Goal: Information Seeking & Learning: Learn about a topic

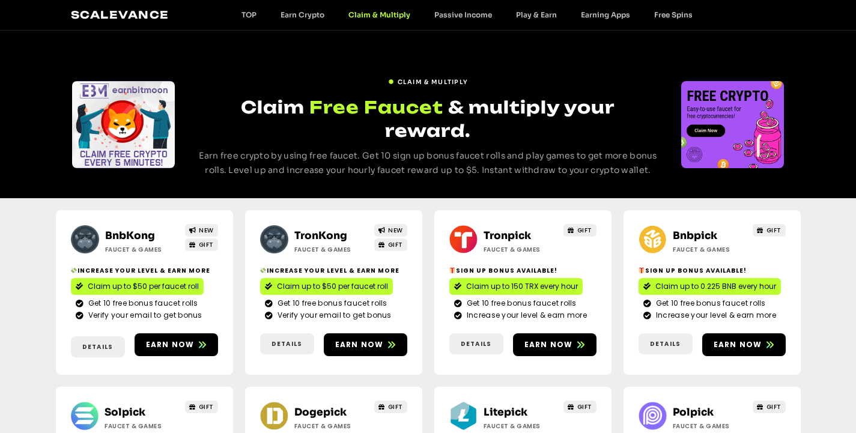
click at [720, 130] on div "Slides" at bounding box center [733, 124] width 103 height 87
click at [663, 13] on link "Free Spins" at bounding box center [673, 14] width 63 height 9
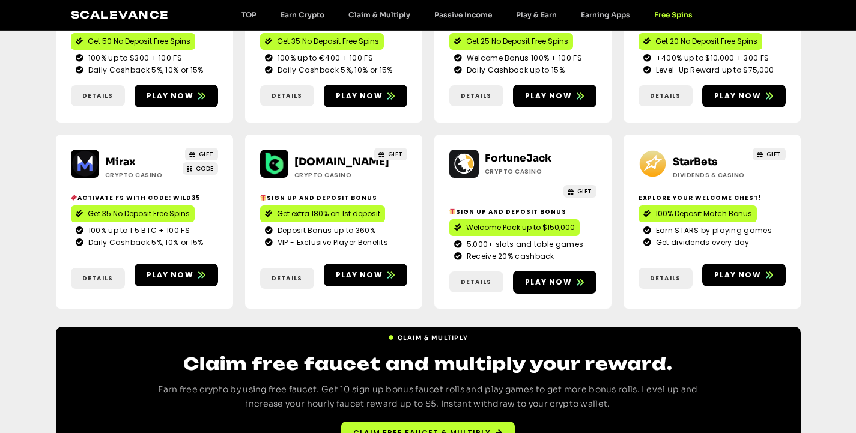
scroll to position [466, 0]
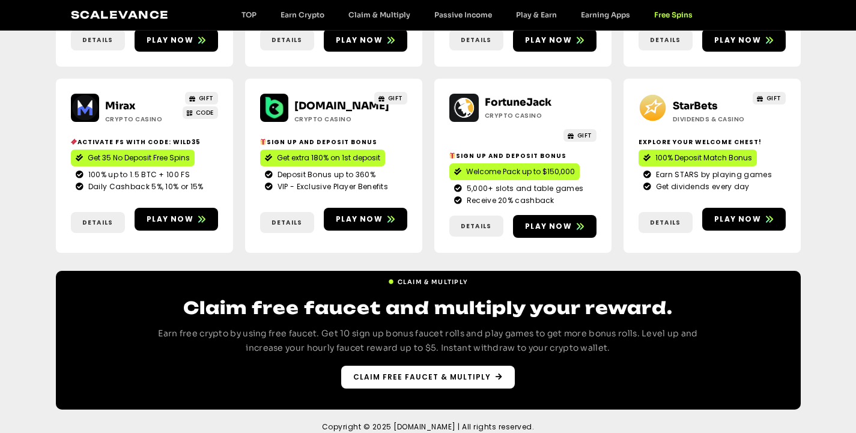
click at [448, 372] on span "Claim free faucet & multiply" at bounding box center [422, 377] width 138 height 11
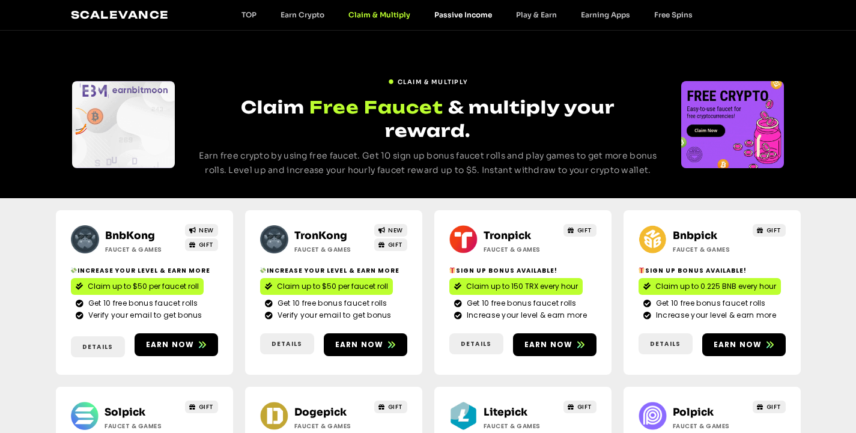
click at [463, 19] on link "Passive Income" at bounding box center [464, 14] width 82 height 9
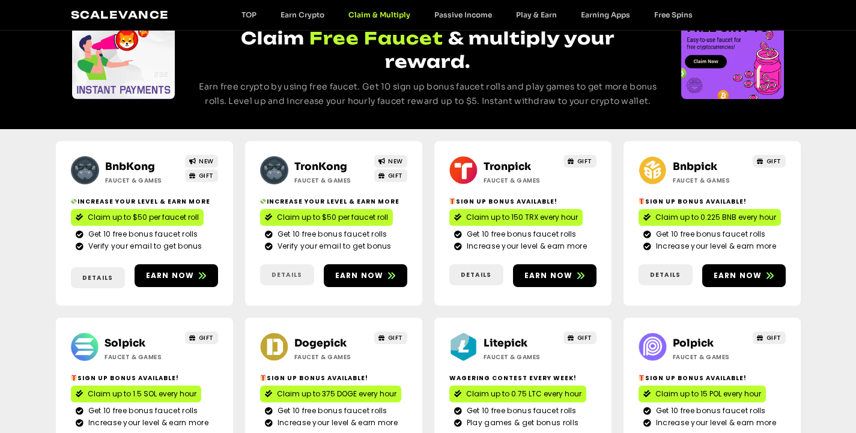
scroll to position [301, 0]
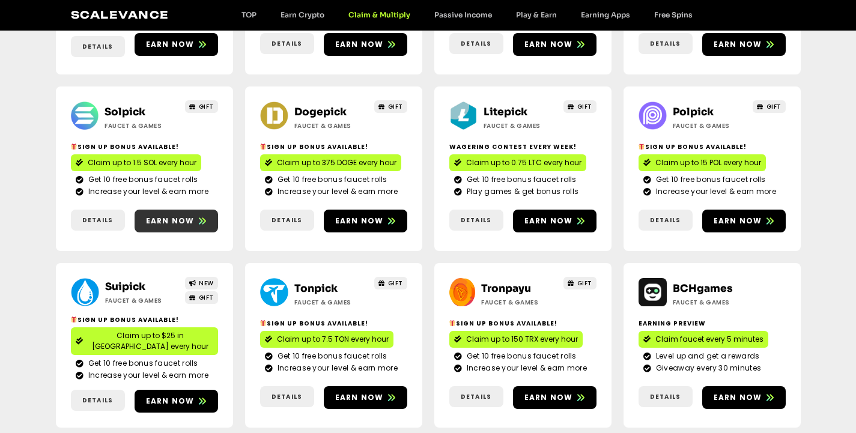
click at [159, 216] on span "Earn now" at bounding box center [170, 221] width 49 height 11
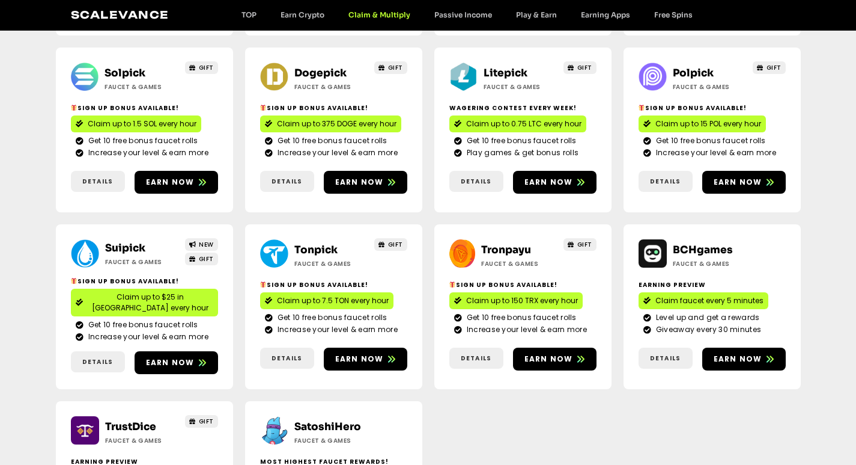
scroll to position [361, 0]
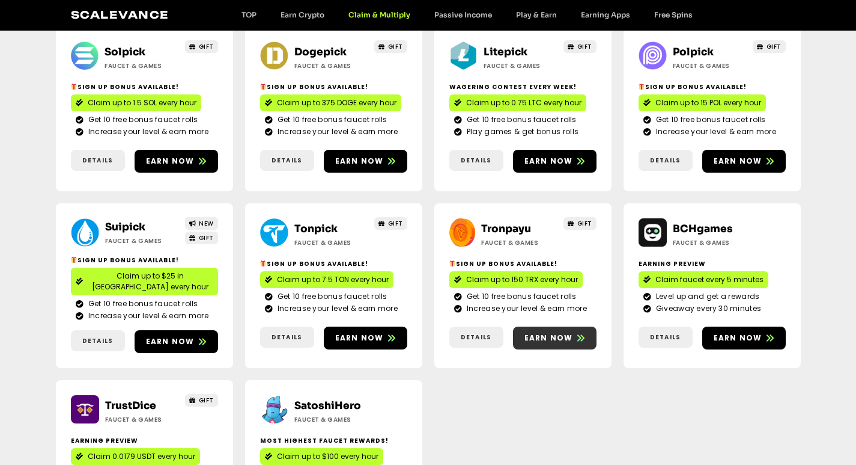
click at [554, 332] on span "Earn now" at bounding box center [549, 337] width 49 height 11
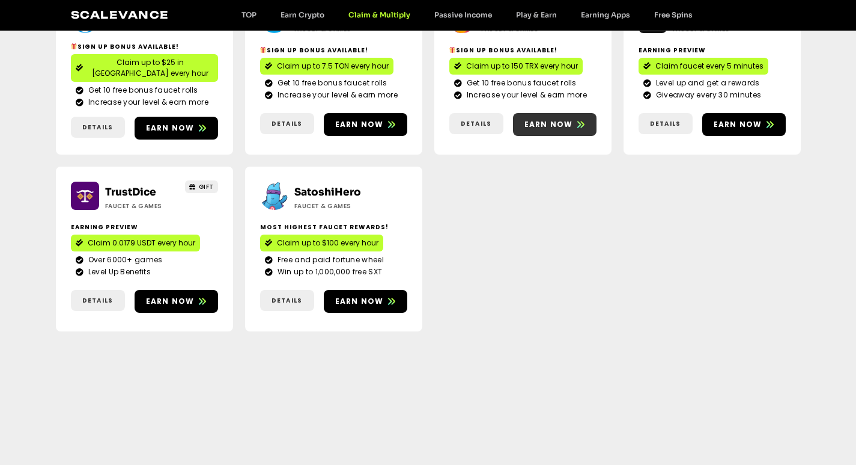
scroll to position [601, 0]
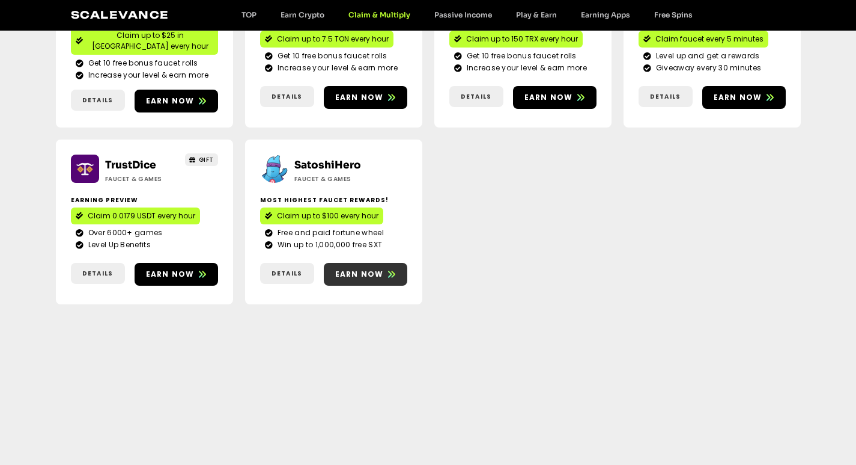
click at [359, 269] on span "Earn now" at bounding box center [359, 274] width 49 height 11
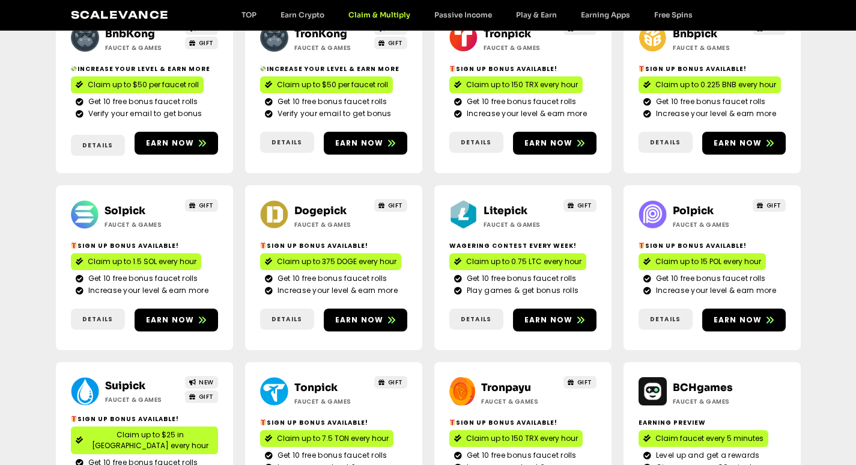
scroll to position [180, 0]
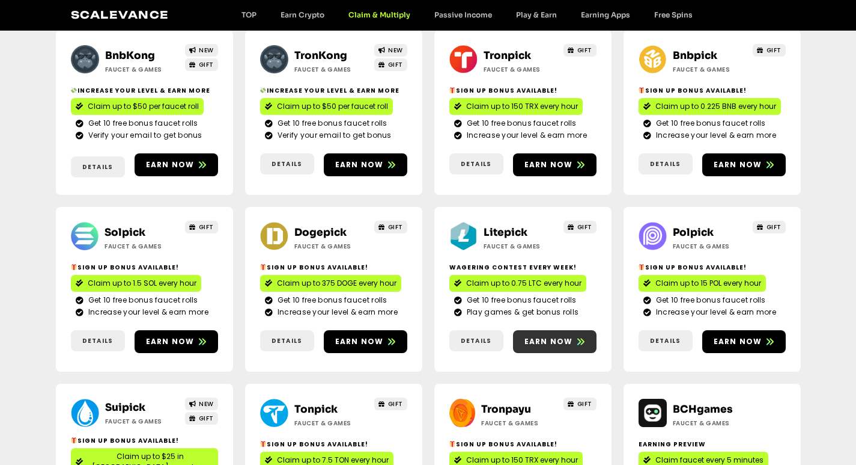
click at [556, 336] on span "Earn now" at bounding box center [549, 341] width 49 height 11
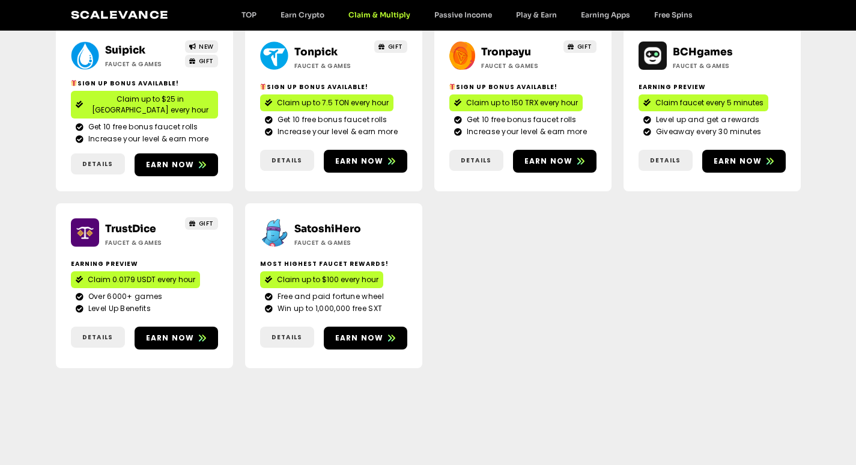
scroll to position [541, 0]
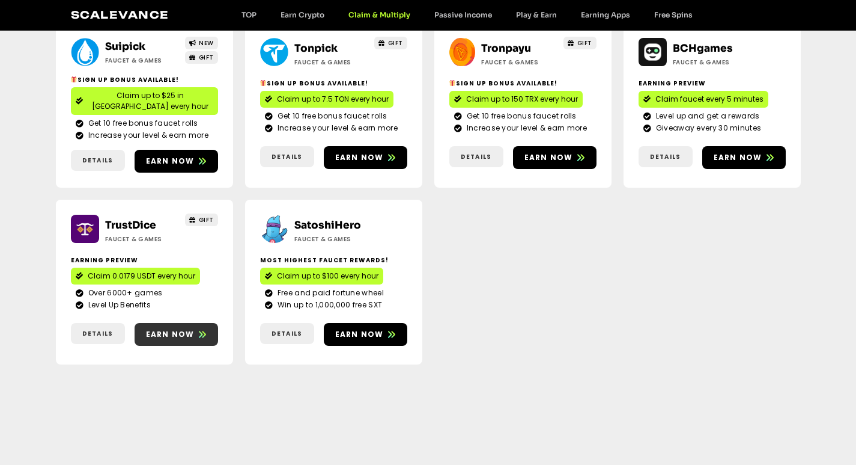
click at [166, 323] on link "Earn now" at bounding box center [177, 334] width 84 height 23
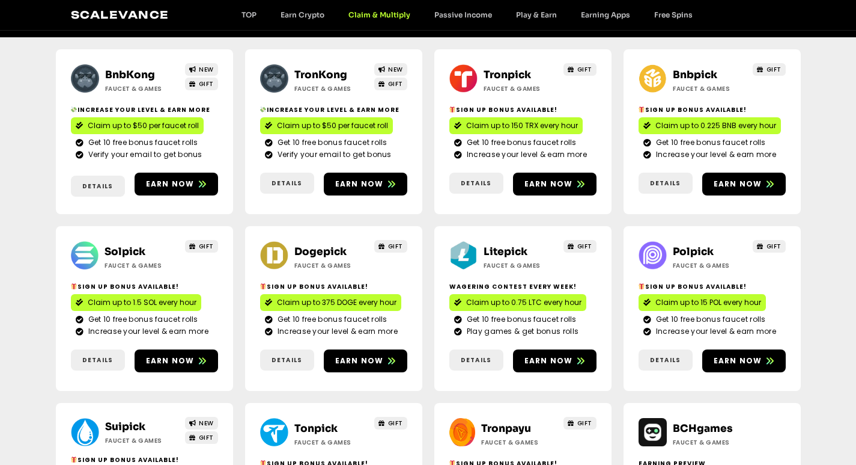
scroll to position [120, 0]
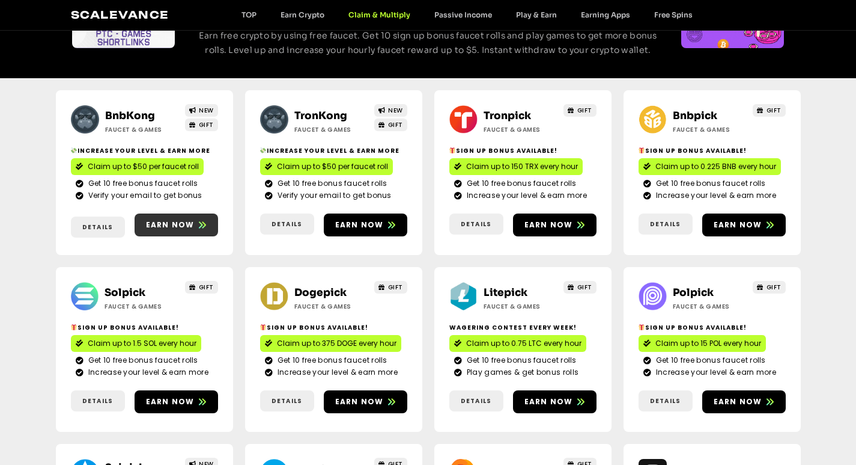
click at [171, 219] on span "Earn now" at bounding box center [170, 224] width 49 height 11
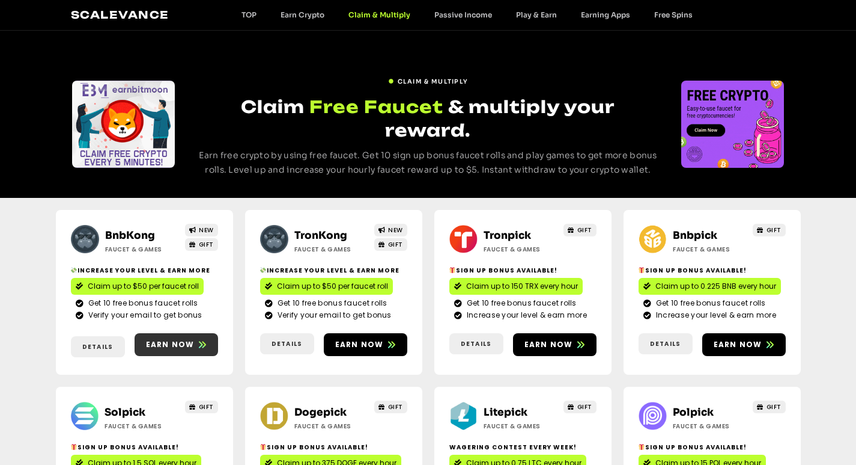
scroll to position [0, 0]
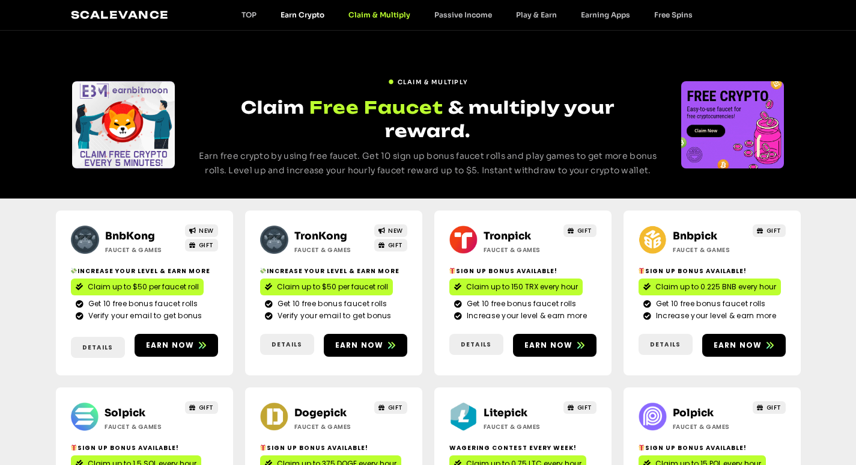
click at [301, 13] on link "Earn Crypto" at bounding box center [303, 14] width 68 height 9
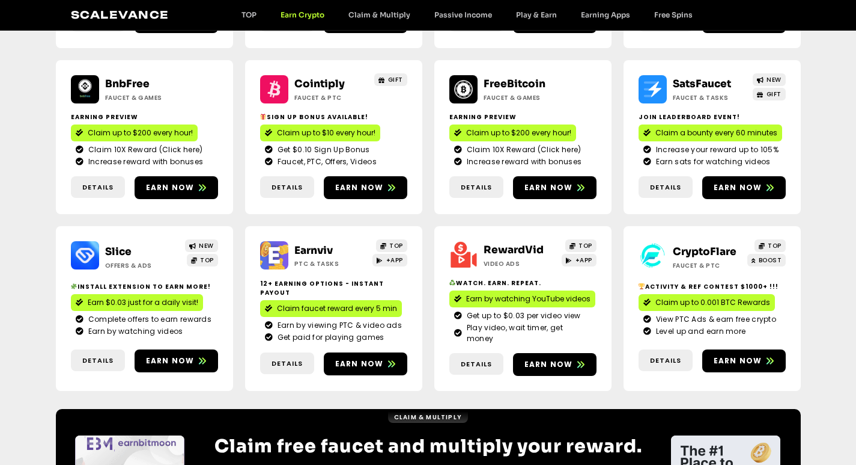
scroll to position [240, 0]
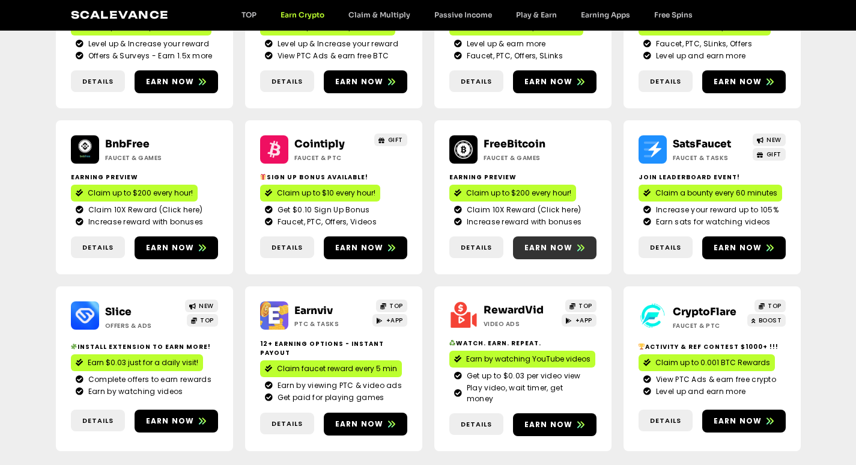
click at [542, 239] on link "Earn now" at bounding box center [555, 247] width 84 height 23
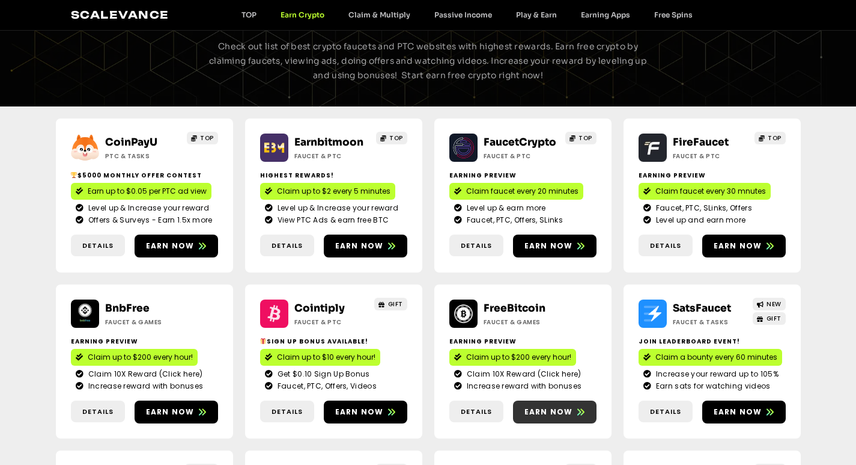
scroll to position [58, 0]
